Goal: Task Accomplishment & Management: Use online tool/utility

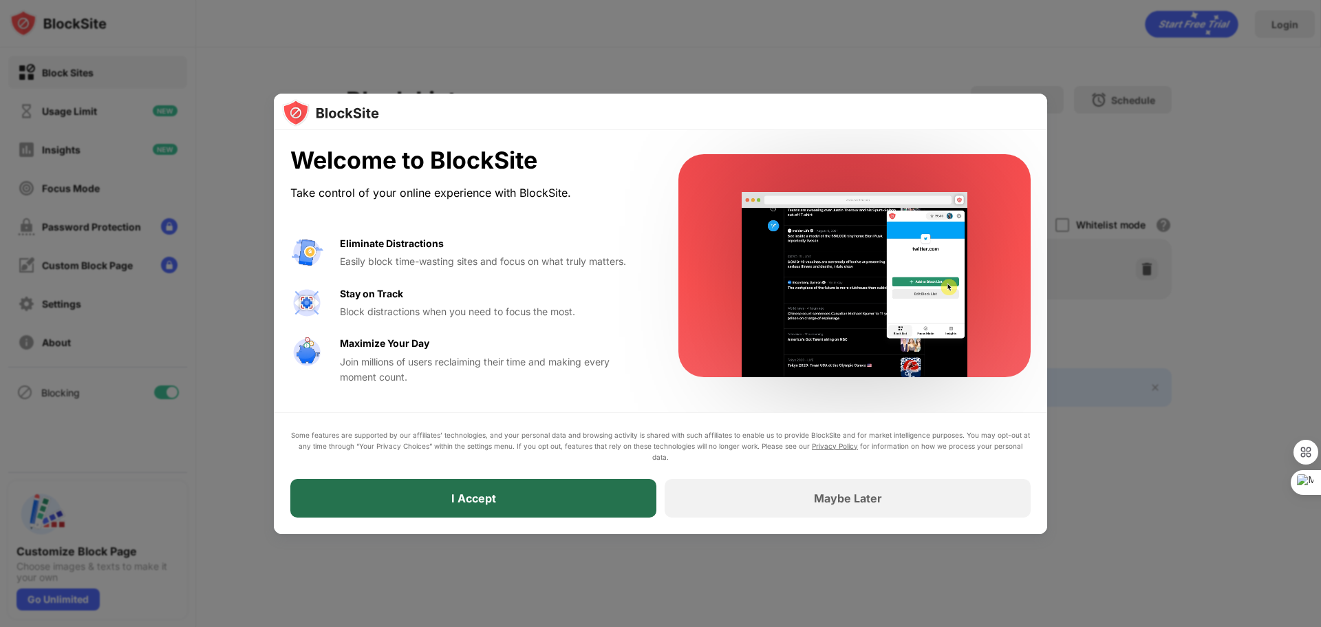
click at [516, 500] on div "I Accept" at bounding box center [473, 498] width 366 height 39
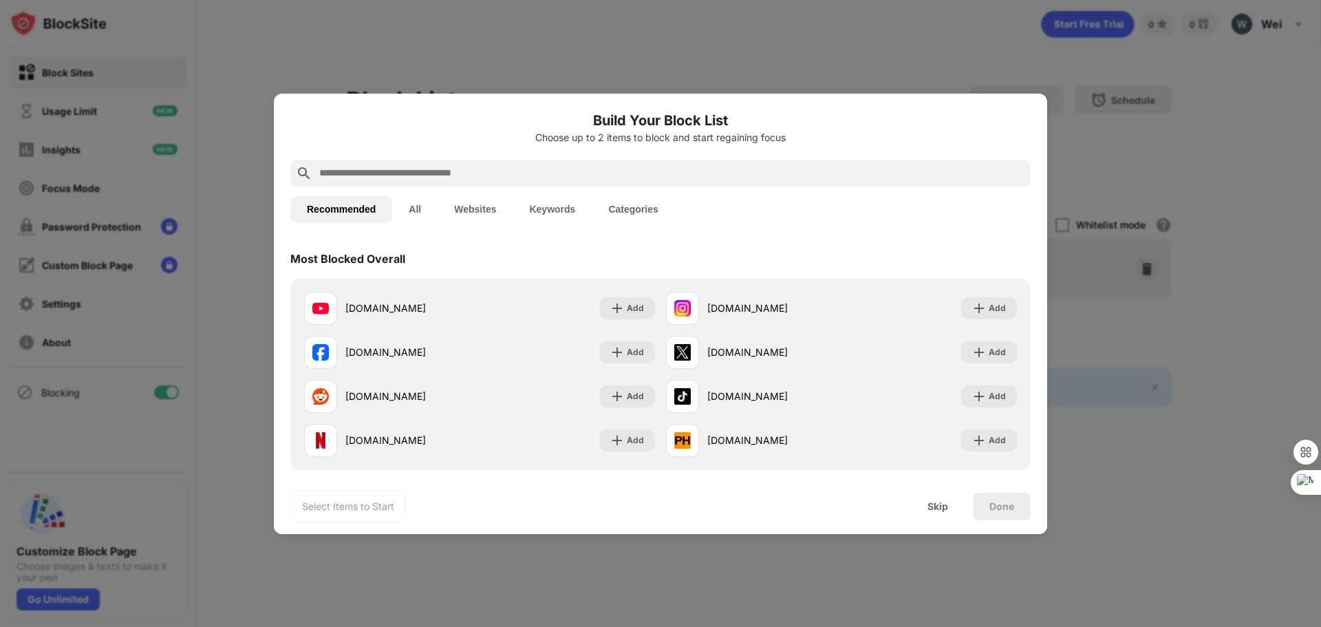
click at [458, 180] on input "text" at bounding box center [672, 173] width 708 height 17
paste input "**********"
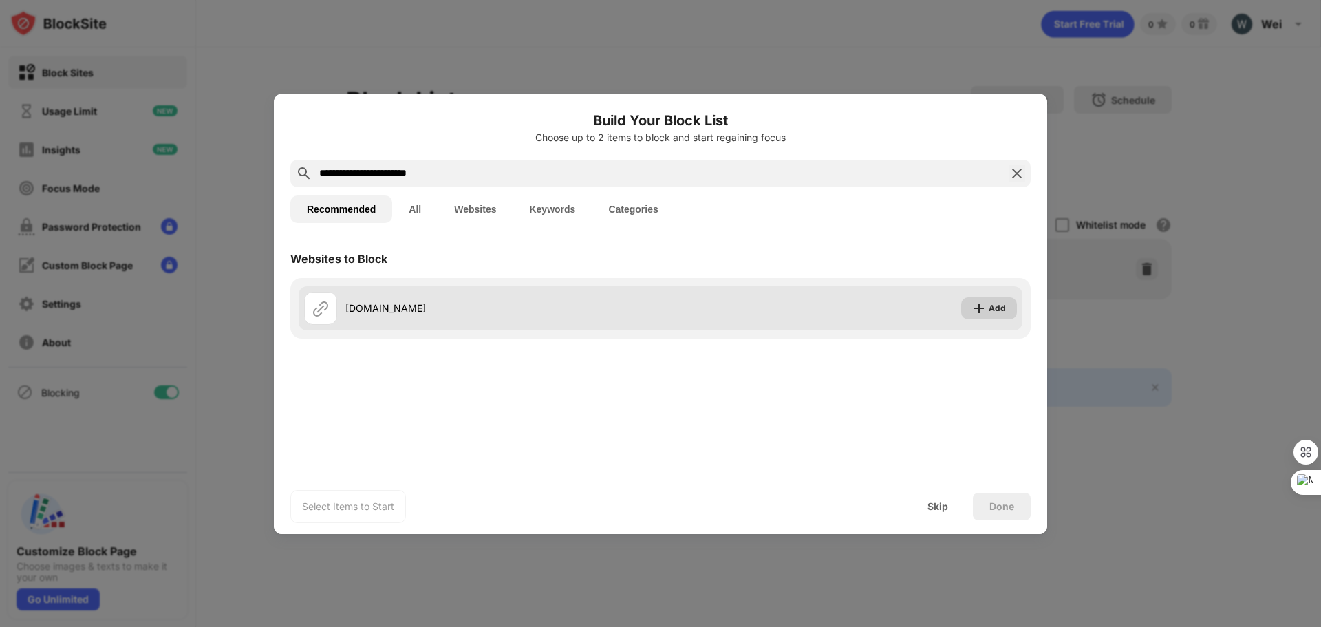
type input "**********"
drag, startPoint x: 995, startPoint y: 312, endPoint x: 1005, endPoint y: 315, distance: 10.7
click at [995, 313] on div "Add" at bounding box center [997, 308] width 17 height 14
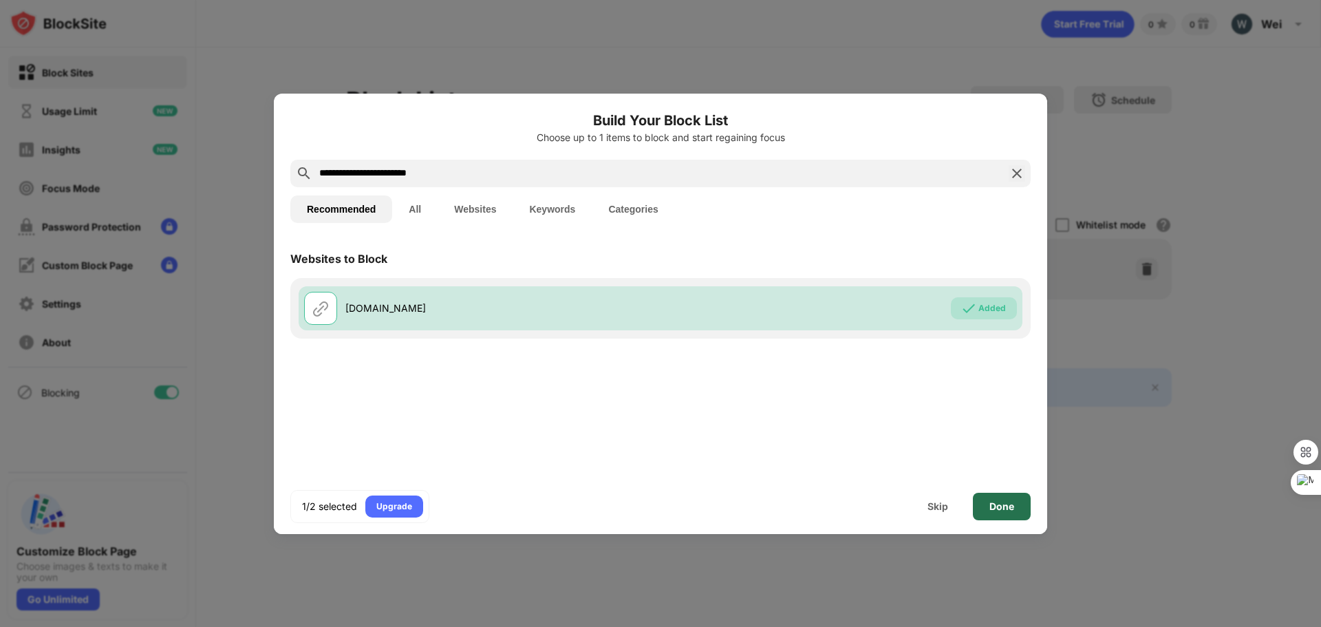
click at [1004, 501] on div "Done" at bounding box center [1002, 506] width 25 height 11
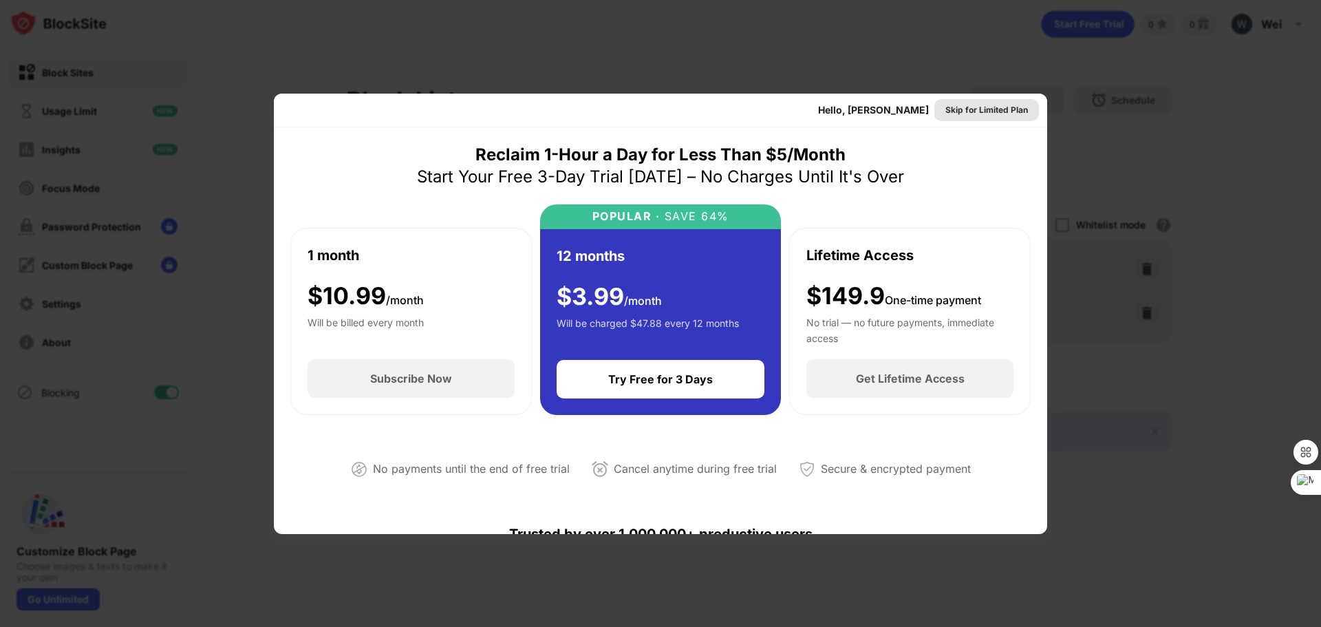
click at [980, 109] on div "Skip for Limited Plan" at bounding box center [987, 110] width 83 height 14
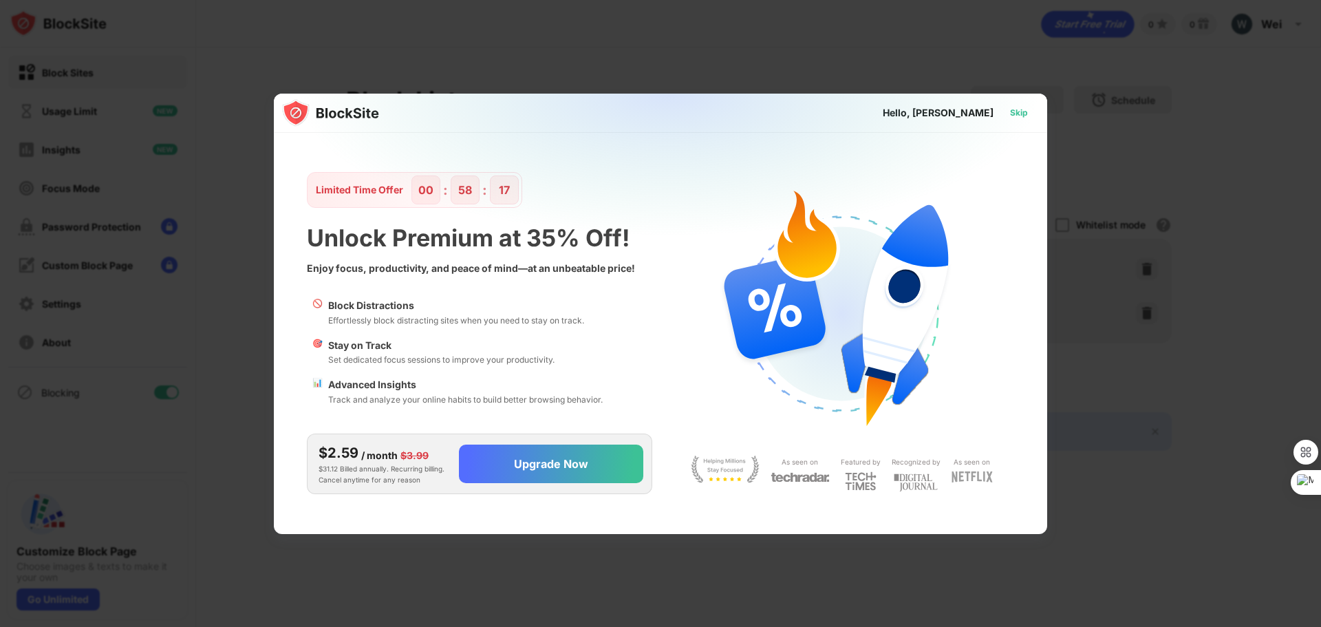
click at [1022, 114] on div "Skip" at bounding box center [1019, 113] width 18 height 14
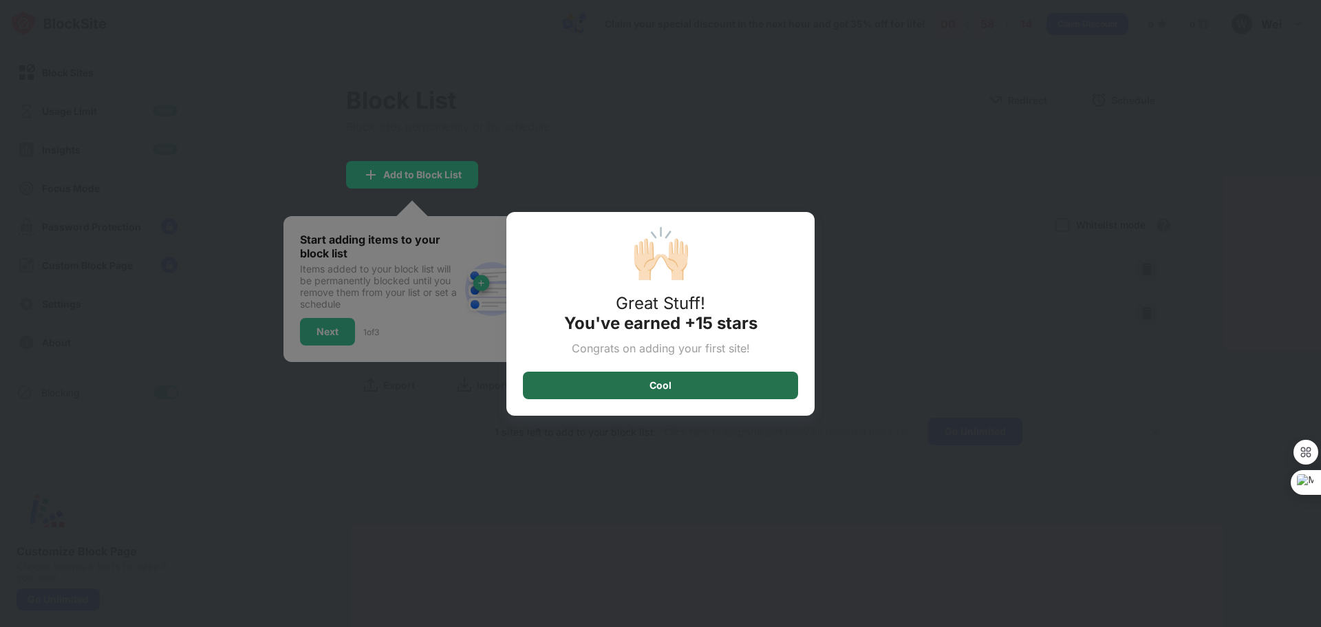
click at [650, 394] on div "Cool" at bounding box center [660, 386] width 275 height 28
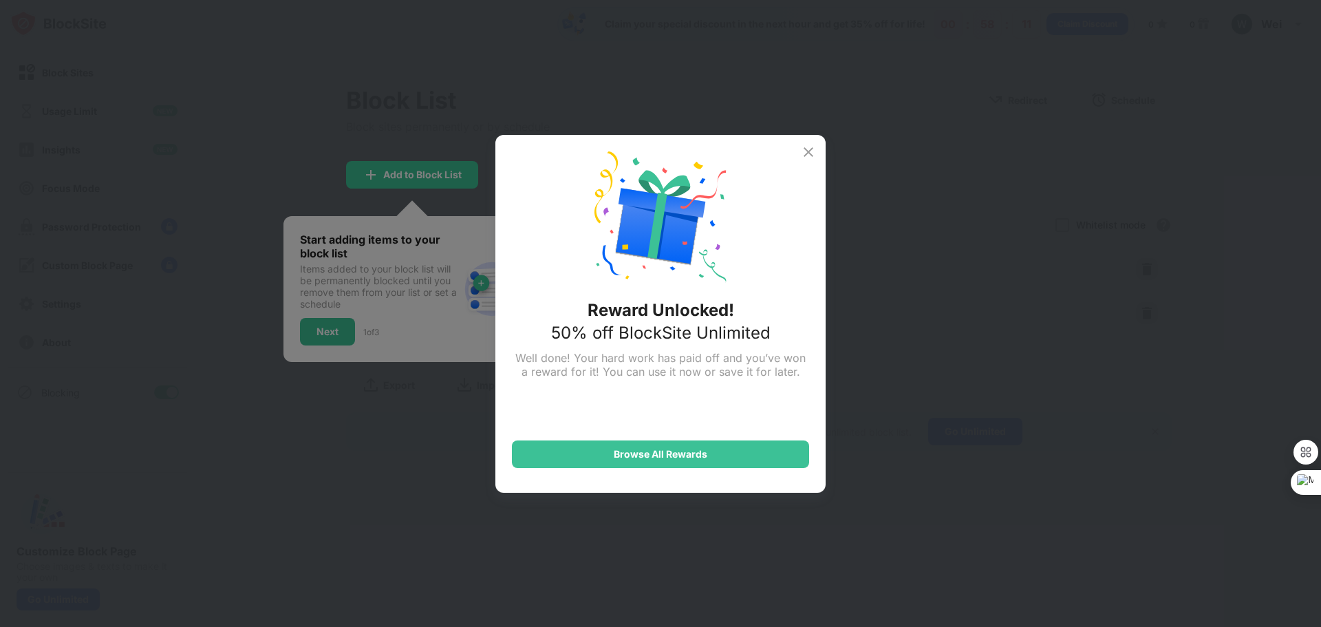
click at [814, 153] on img at bounding box center [808, 152] width 17 height 17
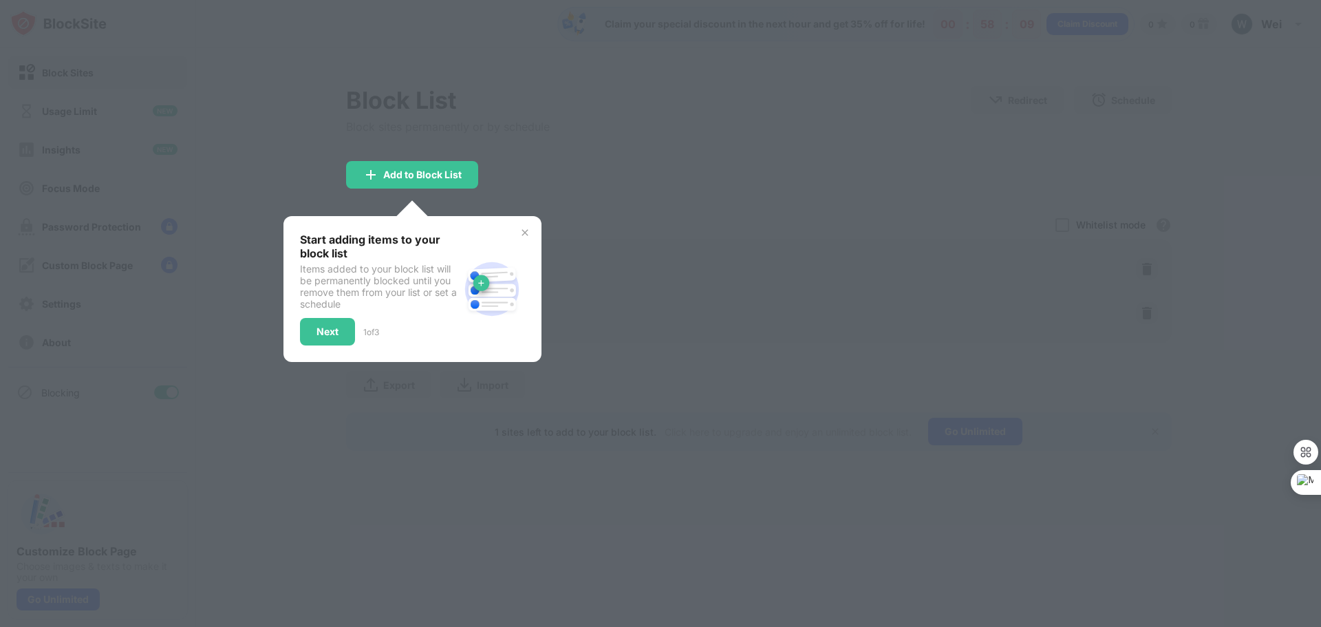
click at [652, 195] on div at bounding box center [660, 313] width 1321 height 627
click at [529, 231] on img at bounding box center [525, 232] width 11 height 11
